Goal: Task Accomplishment & Management: Use online tool/utility

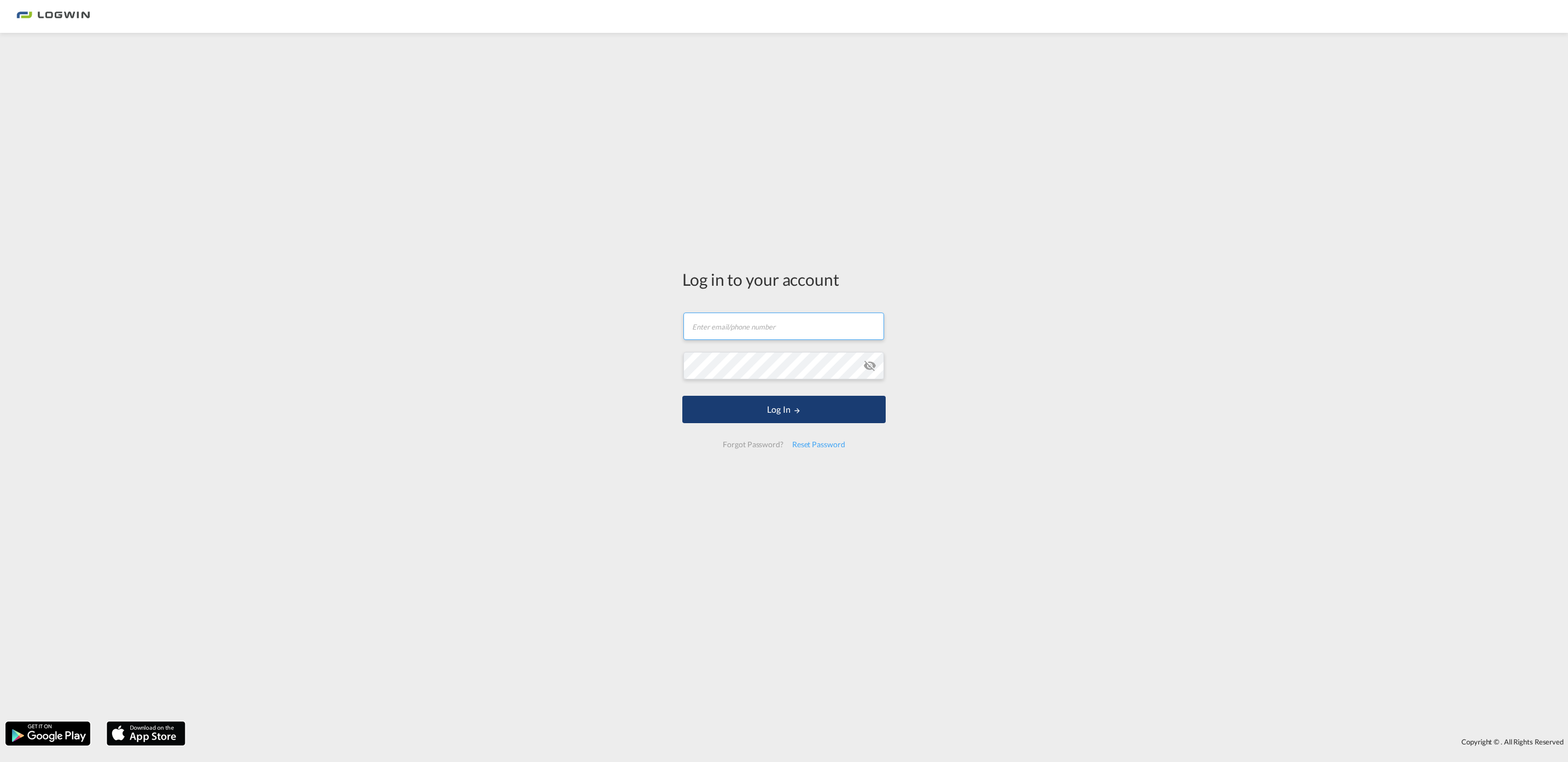
type input "[PERSON_NAME][EMAIL_ADDRESS][DOMAIN_NAME]"
click at [791, 409] on button "Log In" at bounding box center [784, 409] width 204 height 28
